Goal: Information Seeking & Learning: Find specific fact

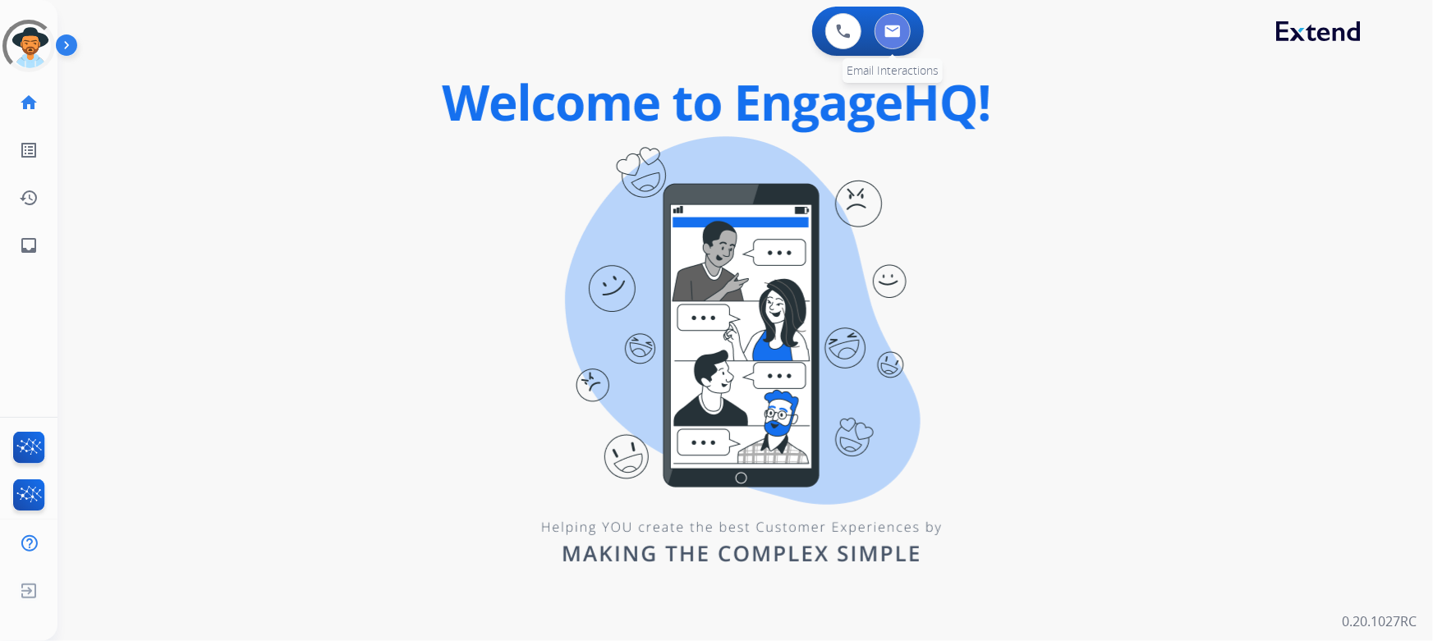
click at [890, 41] on button at bounding box center [893, 31] width 36 height 36
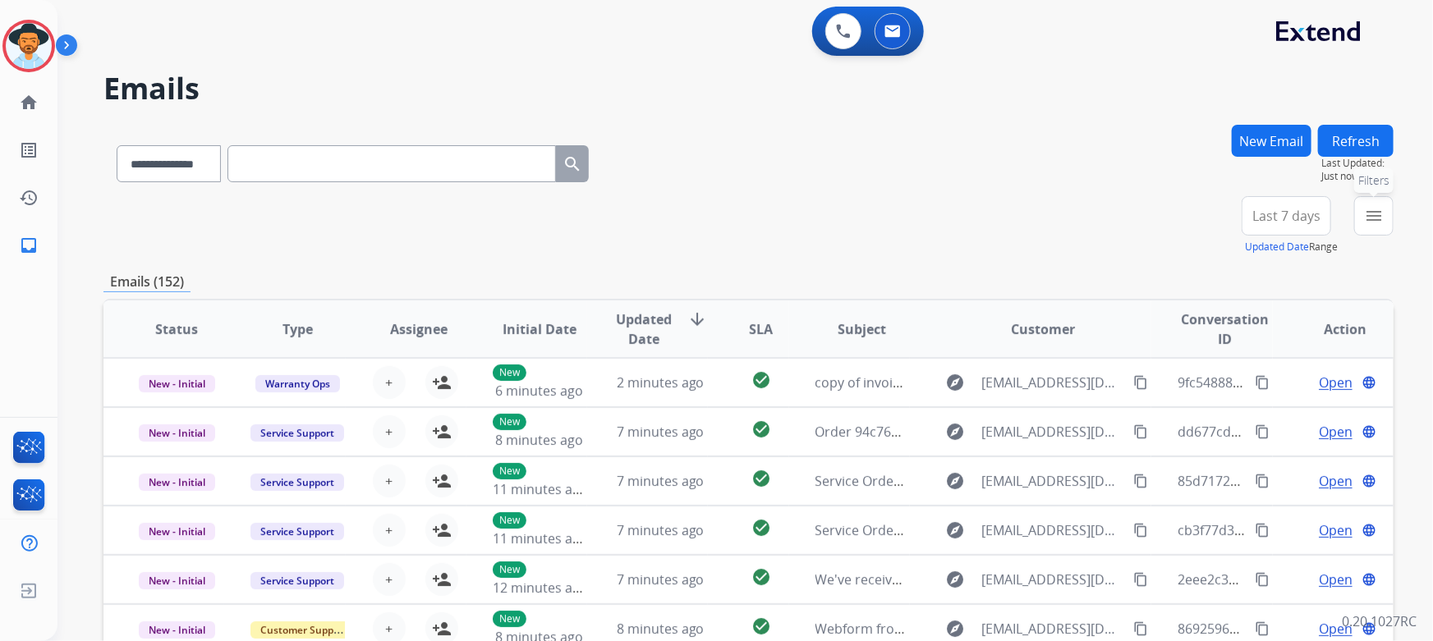
click at [1364, 219] on mat-icon "menu" at bounding box center [1374, 216] width 20 height 20
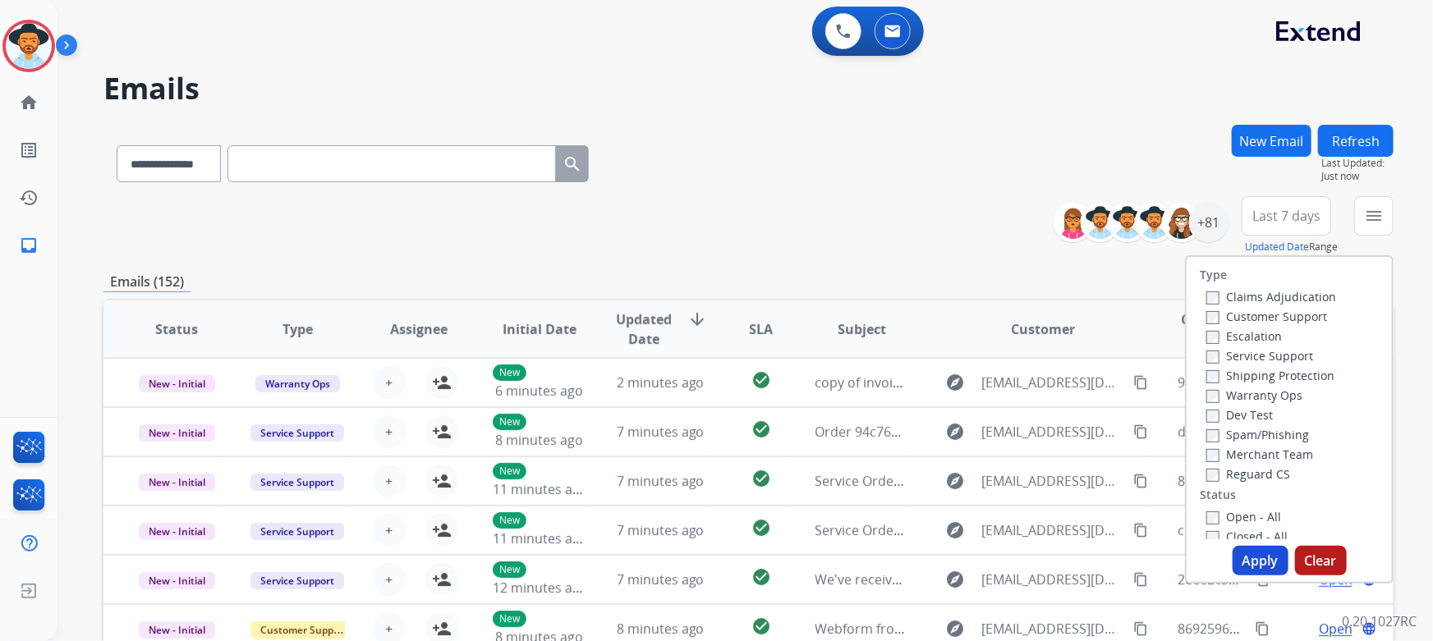
click at [1289, 314] on label "Customer Support" at bounding box center [1266, 317] width 121 height 16
click at [1276, 379] on label "Shipping Protection" at bounding box center [1270, 376] width 128 height 16
click at [1252, 476] on label "Reguard CS" at bounding box center [1248, 474] width 84 height 16
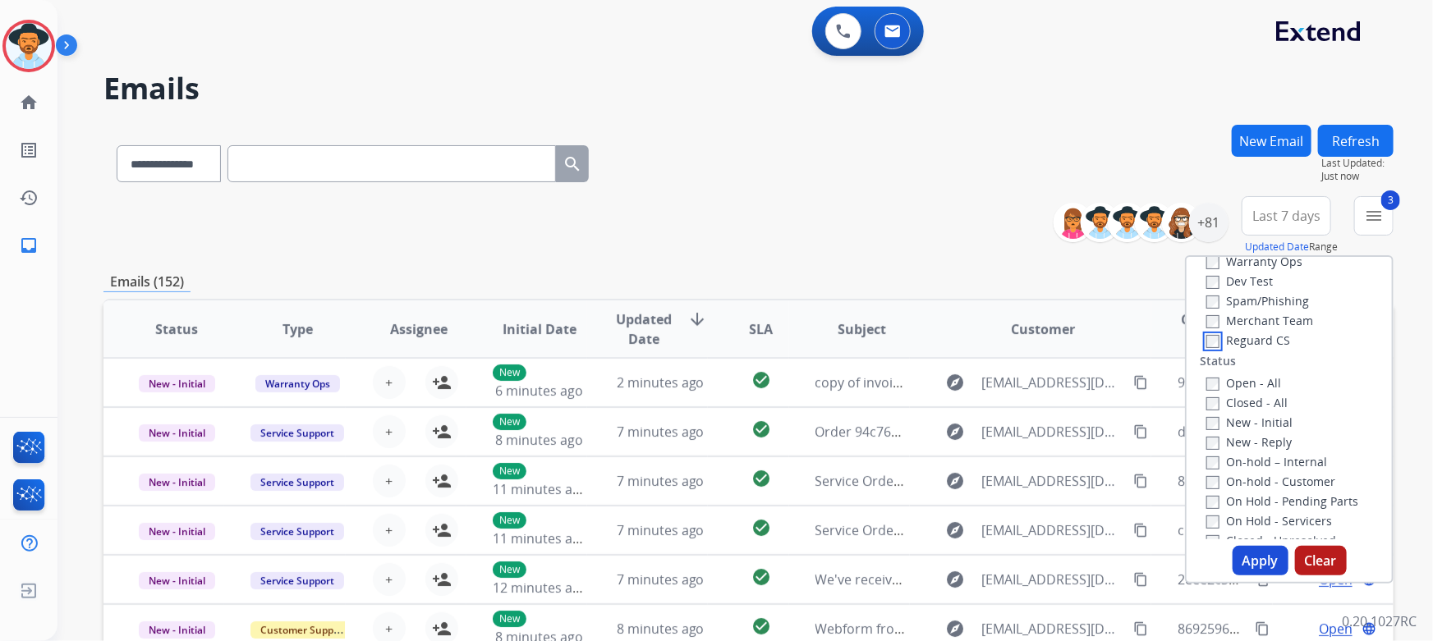
scroll to position [149, 0]
click at [1261, 563] on button "Apply" at bounding box center [1261, 561] width 56 height 30
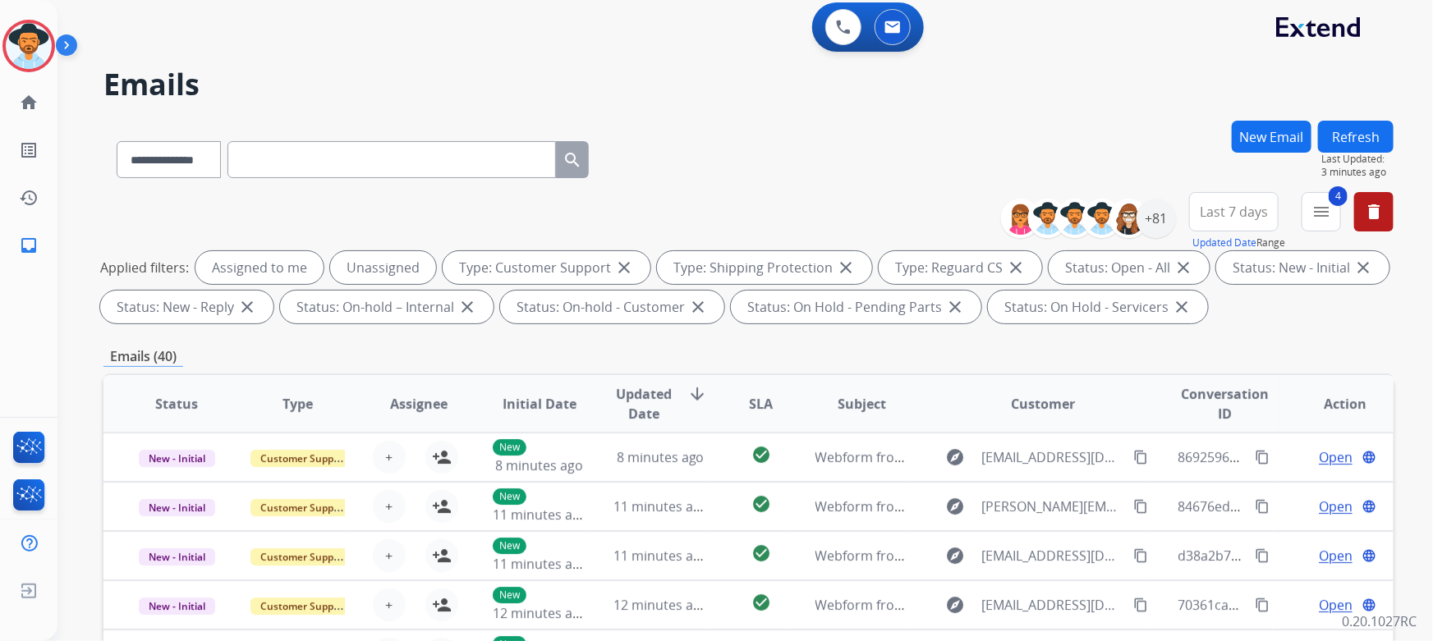
scroll to position [0, 0]
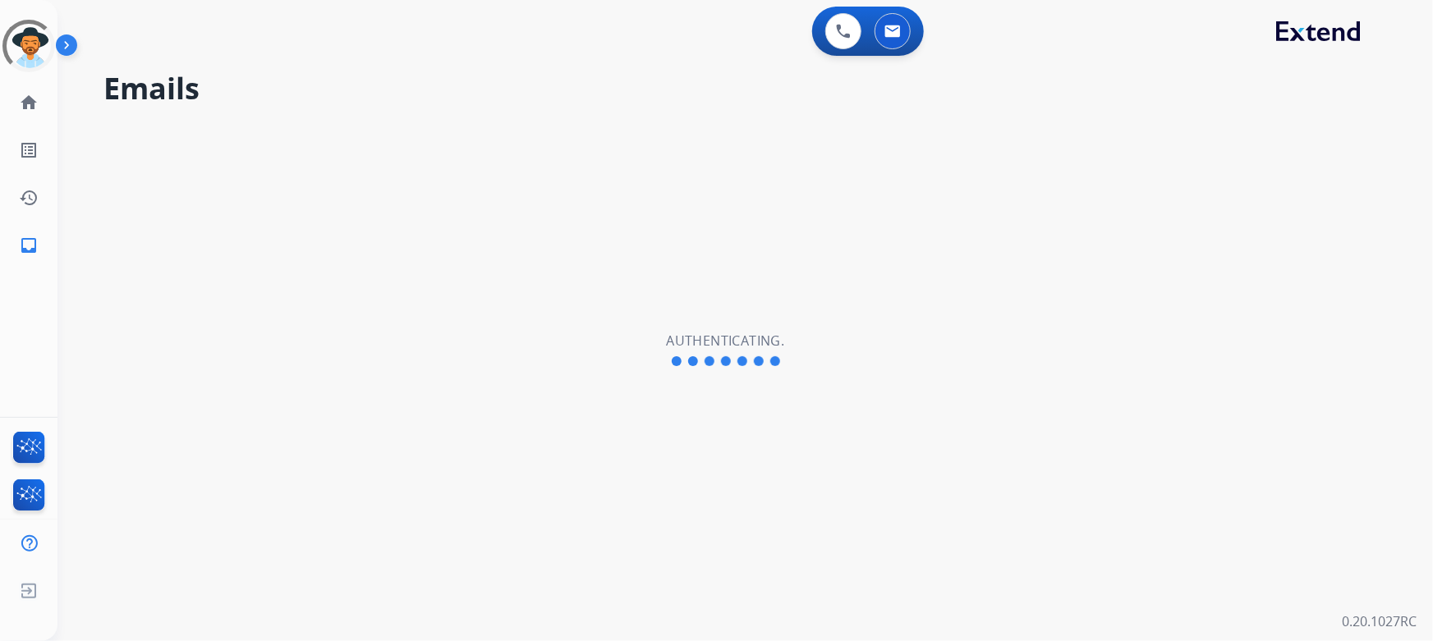
select select "**********"
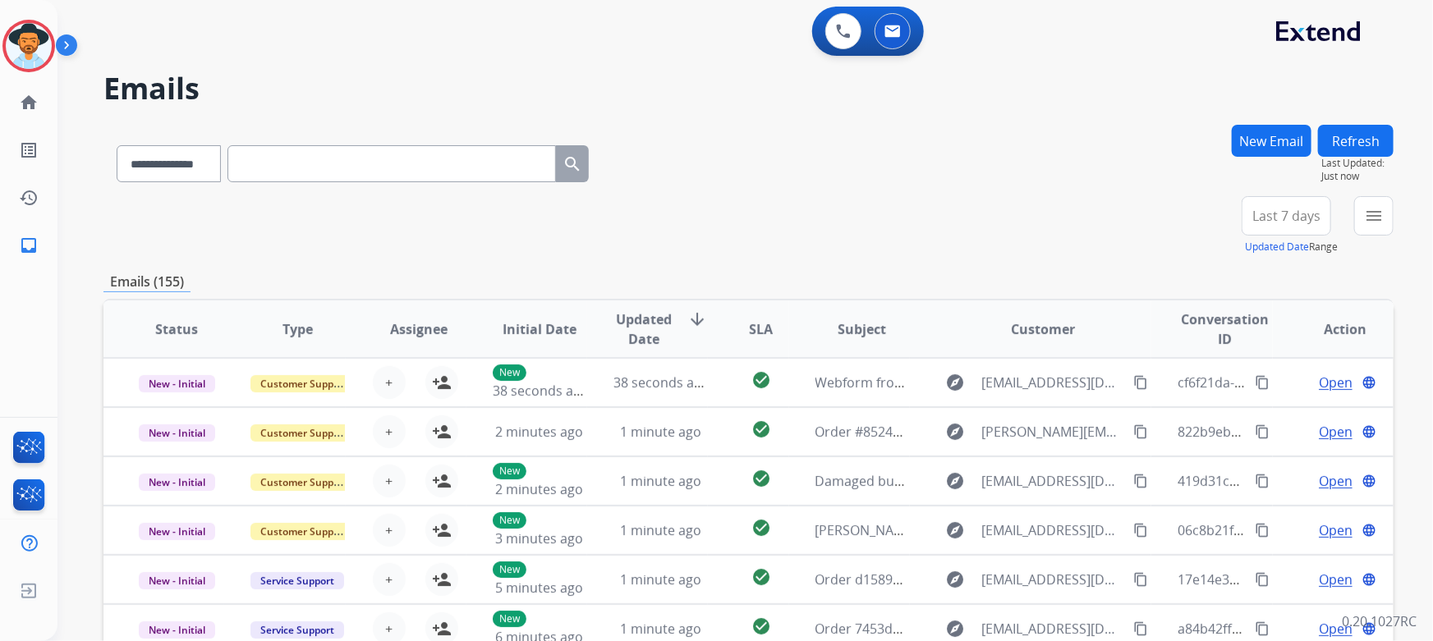
click at [264, 159] on input "text" at bounding box center [391, 163] width 329 height 37
paste input "**********"
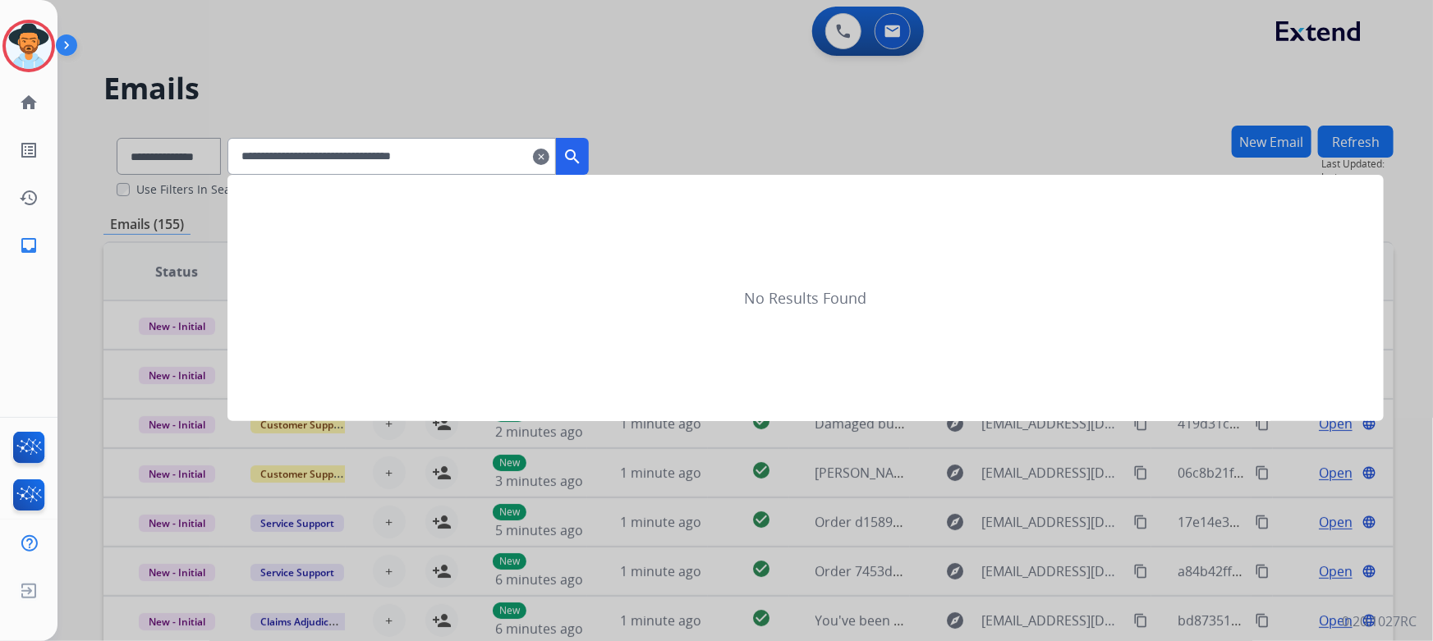
click at [582, 159] on mat-icon "search" at bounding box center [573, 157] width 20 height 20
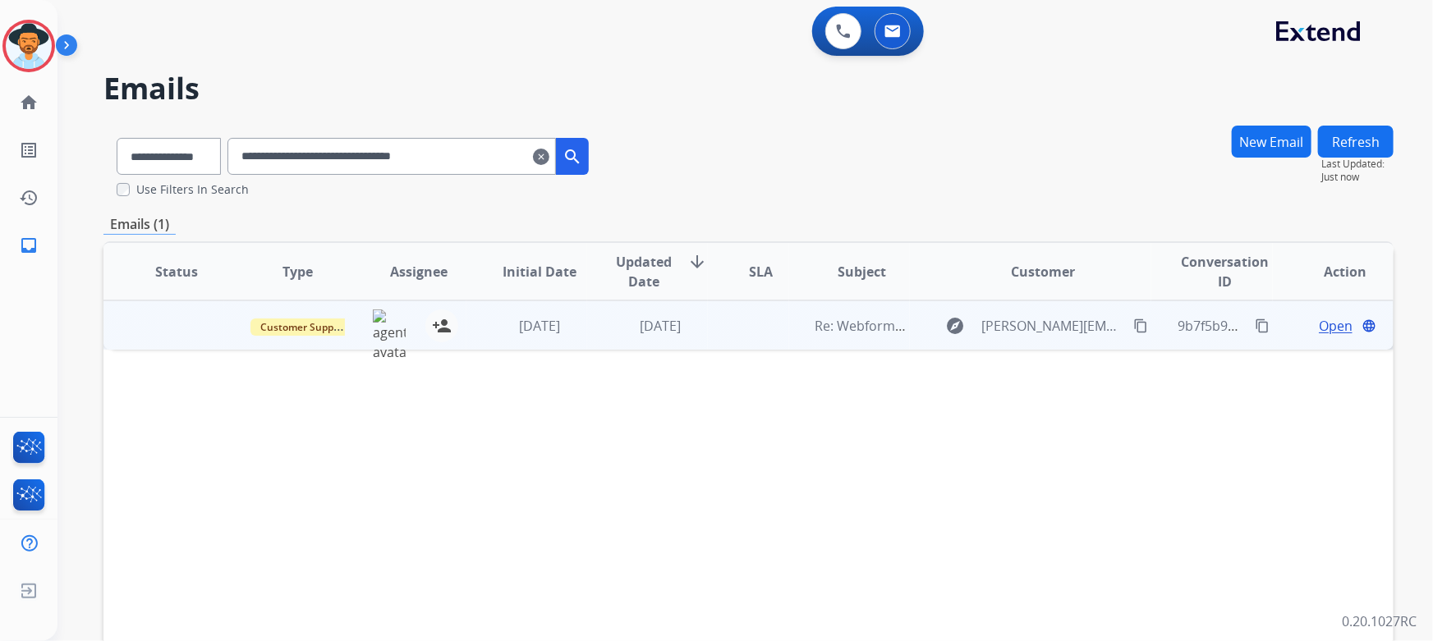
click at [1340, 328] on span "Open" at bounding box center [1336, 326] width 34 height 20
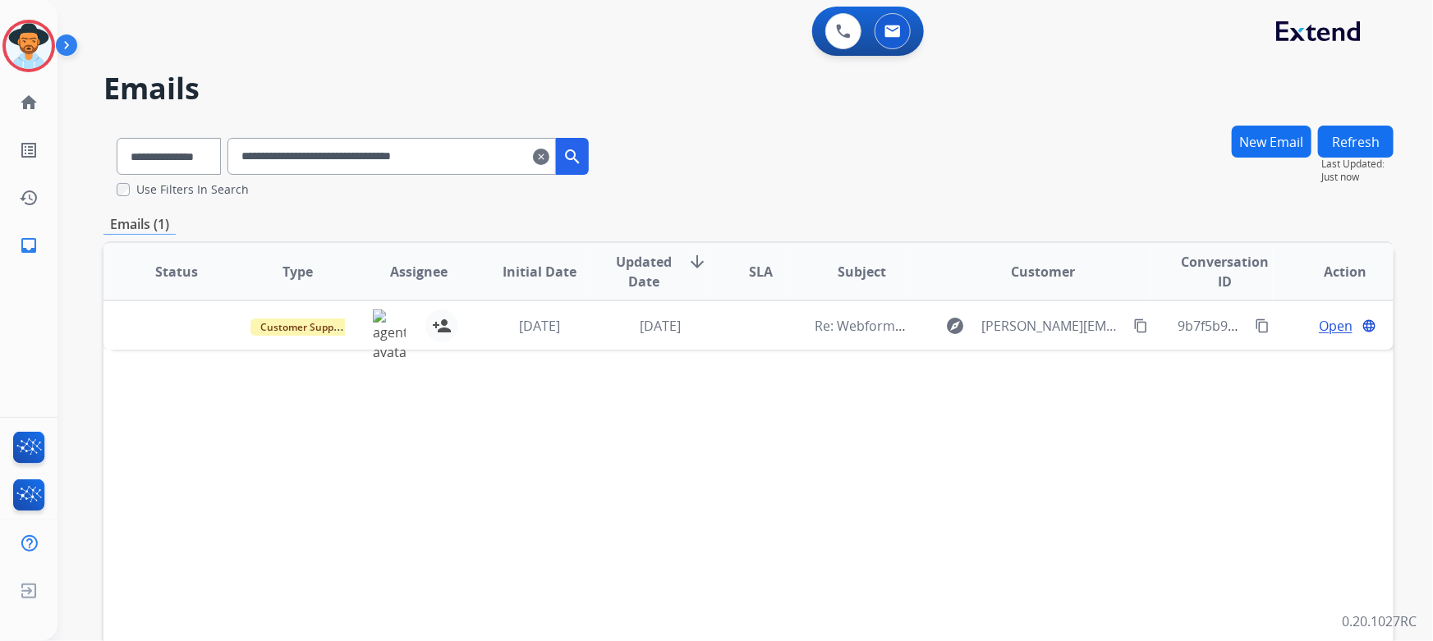
click at [1326, 327] on span "Open" at bounding box center [1336, 326] width 34 height 20
click at [1030, 328] on span "bailey.holland927@gmail.com" at bounding box center [1053, 326] width 143 height 20
type input "**********"
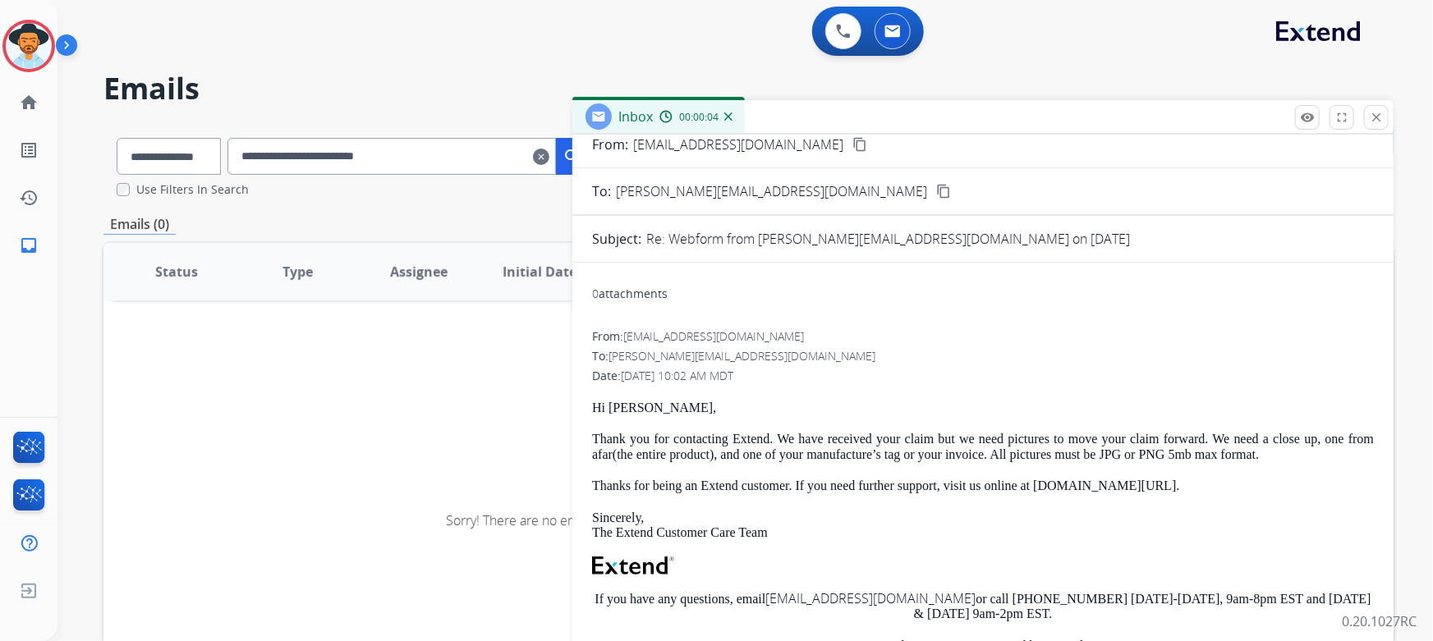
scroll to position [149, 0]
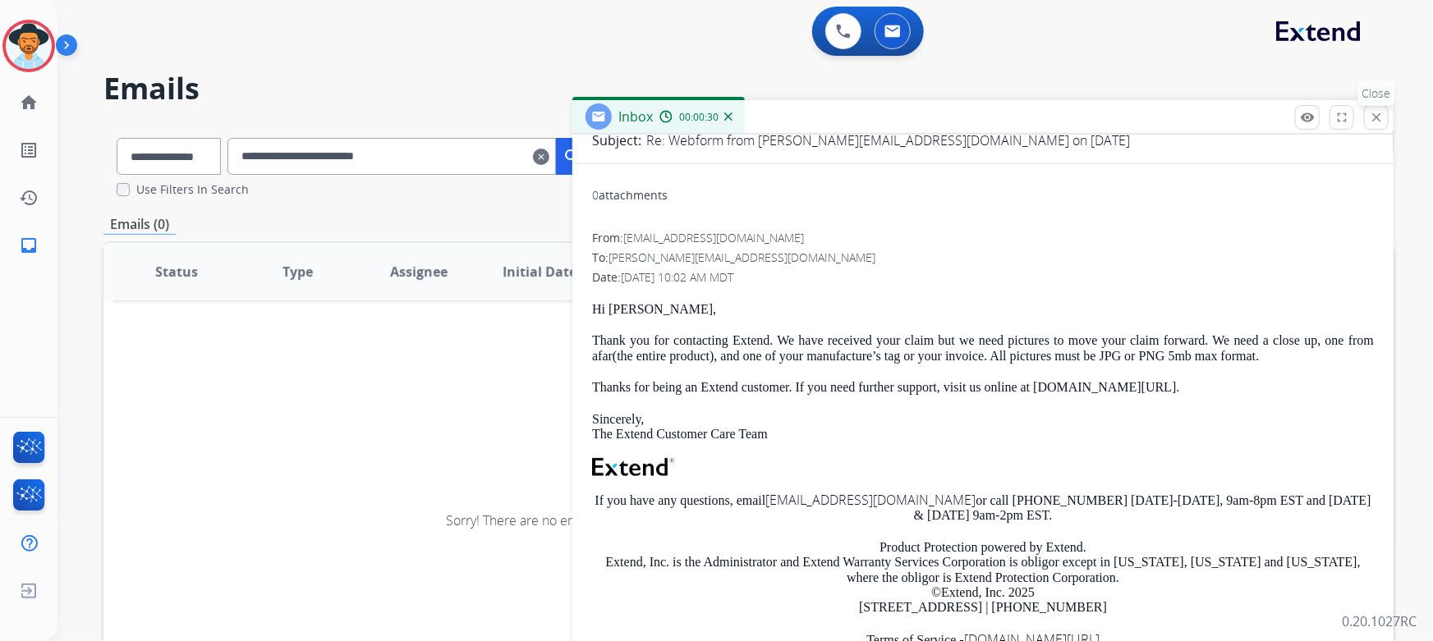
click at [1377, 120] on mat-icon "close" at bounding box center [1376, 117] width 15 height 15
